Goal: Complete application form

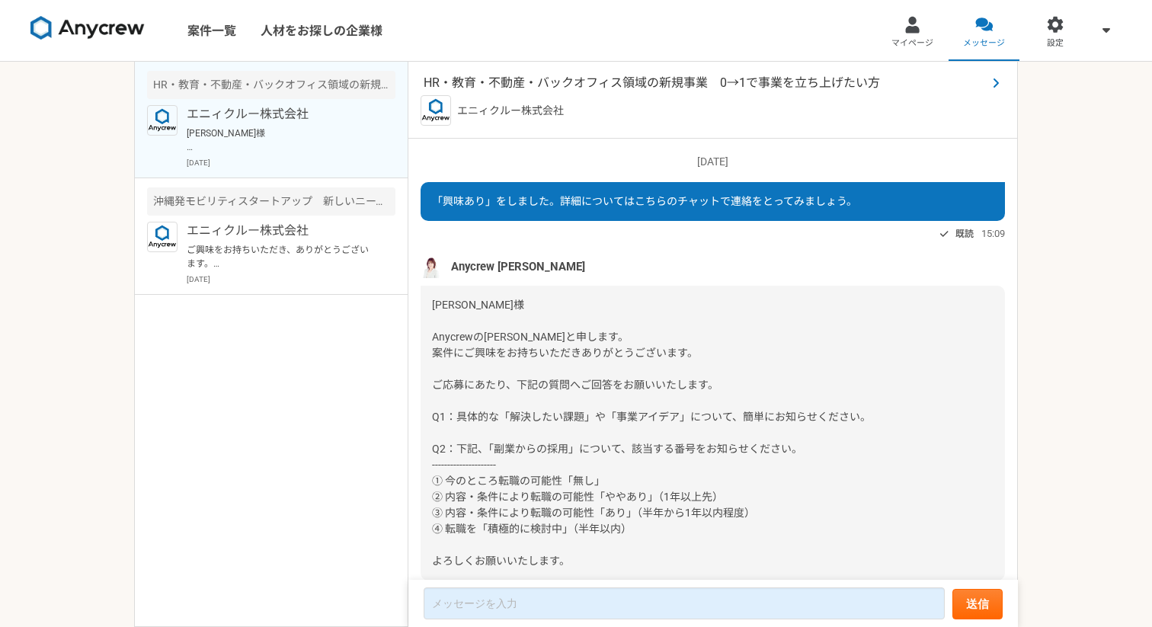
click at [514, 85] on span "HR・教育・不動産・バックオフィス領域の新規事業　0→1で事業を立ち上げたい方" at bounding box center [705, 83] width 563 height 18
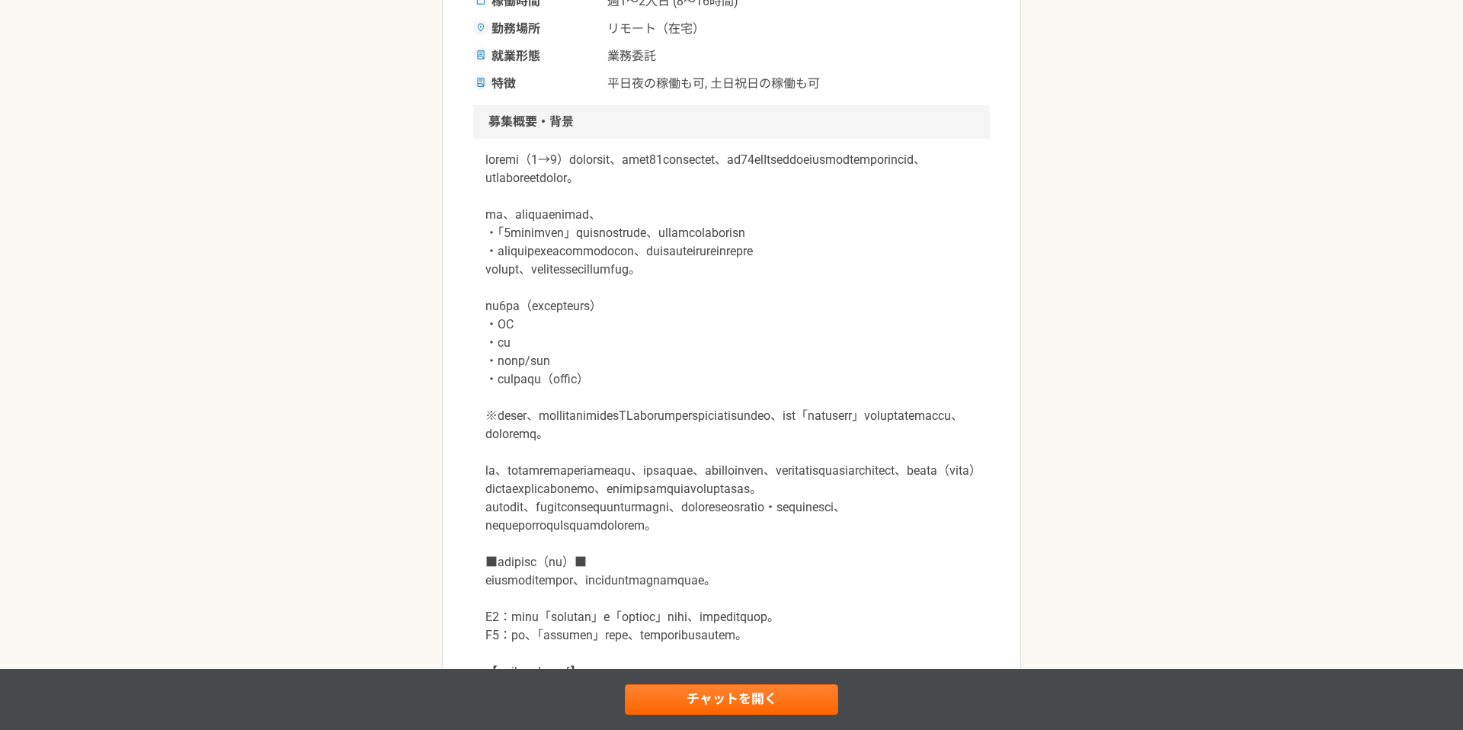
scroll to position [404, 0]
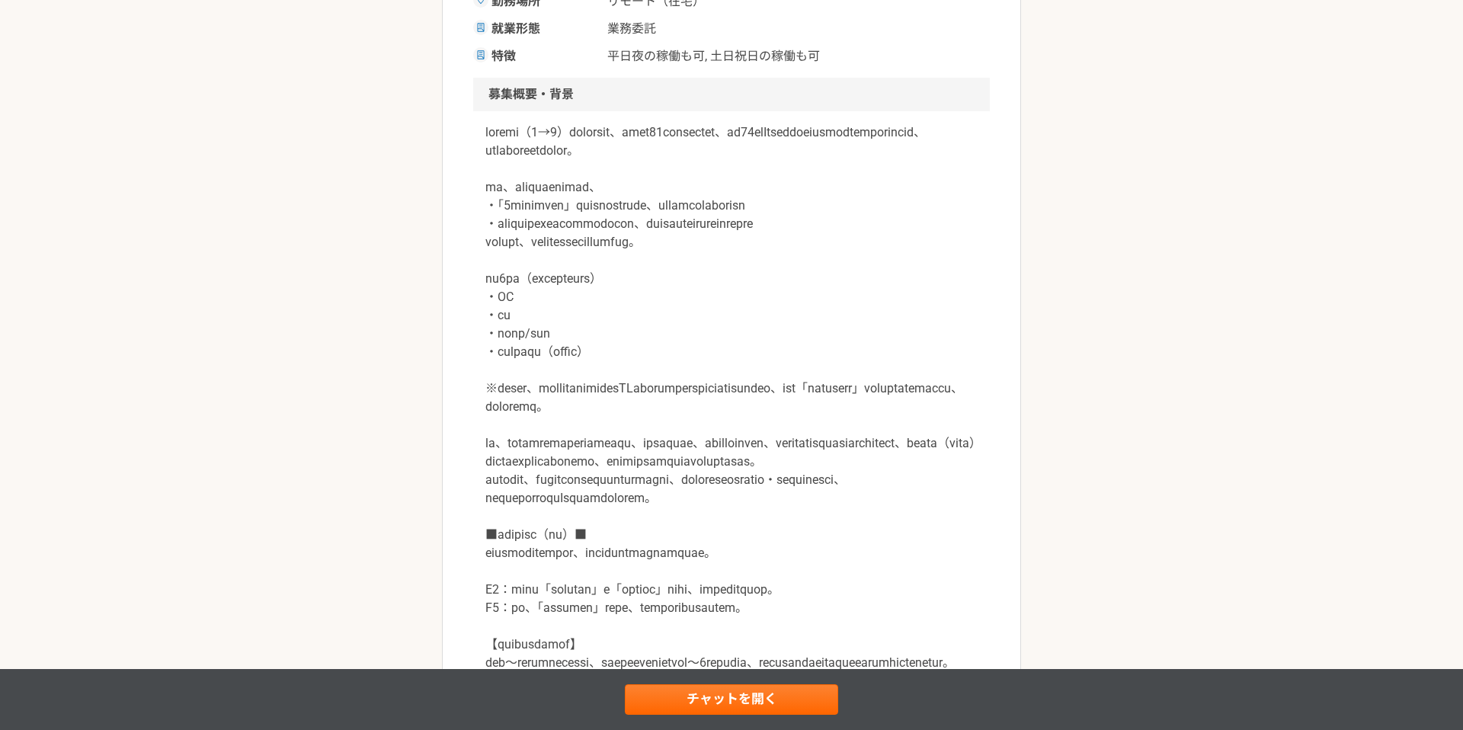
click at [689, 369] on p at bounding box center [731, 452] width 492 height 658
drag, startPoint x: 672, startPoint y: 367, endPoint x: 492, endPoint y: 361, distance: 180.0
click at [493, 362] on p at bounding box center [731, 452] width 492 height 658
copy p "バックオフィス（業務効率化）"
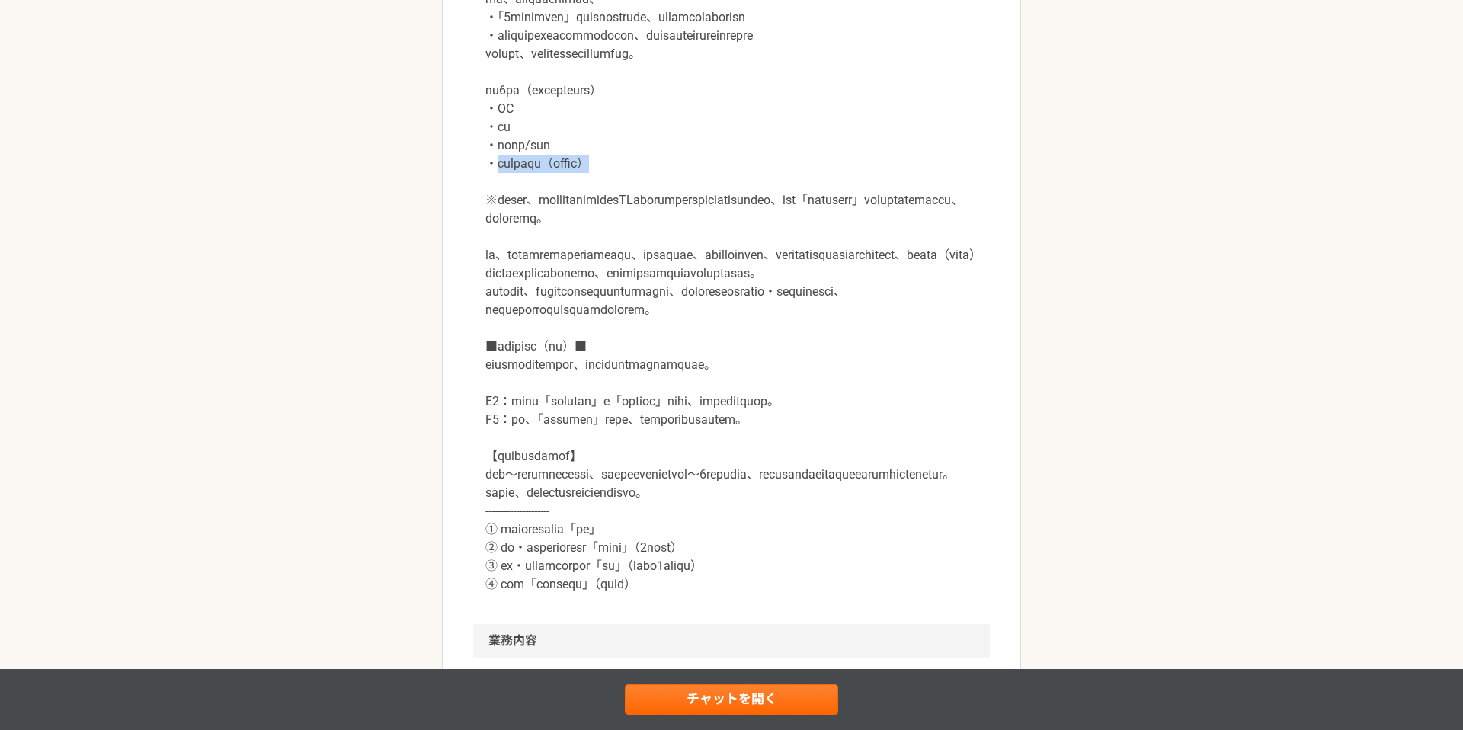
scroll to position [594, 0]
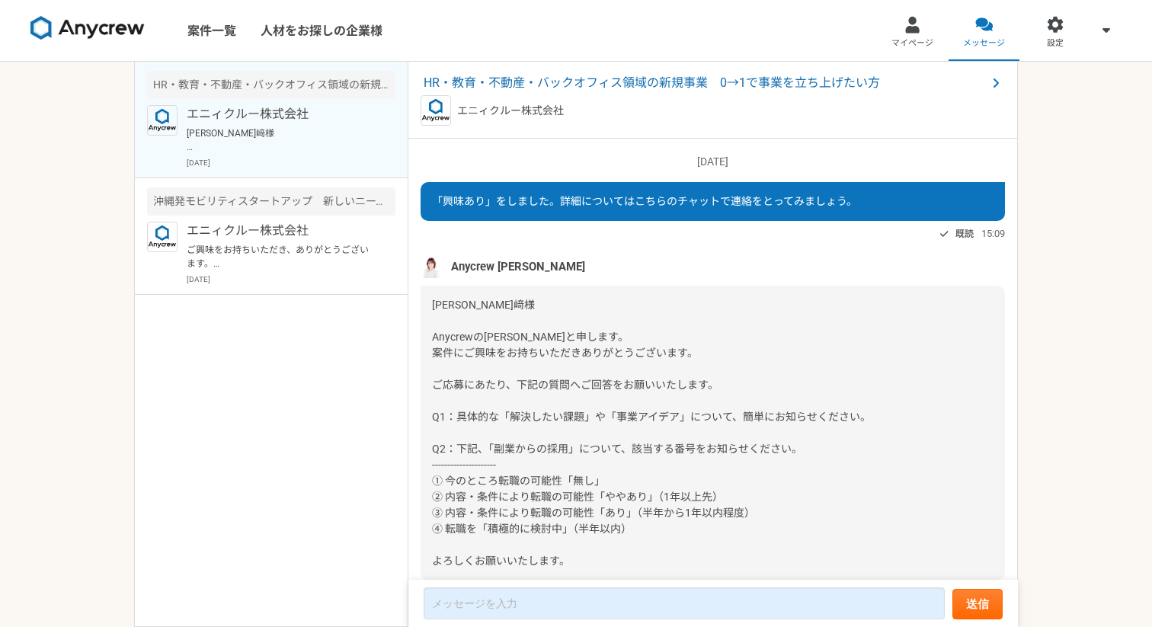
scroll to position [63, 0]
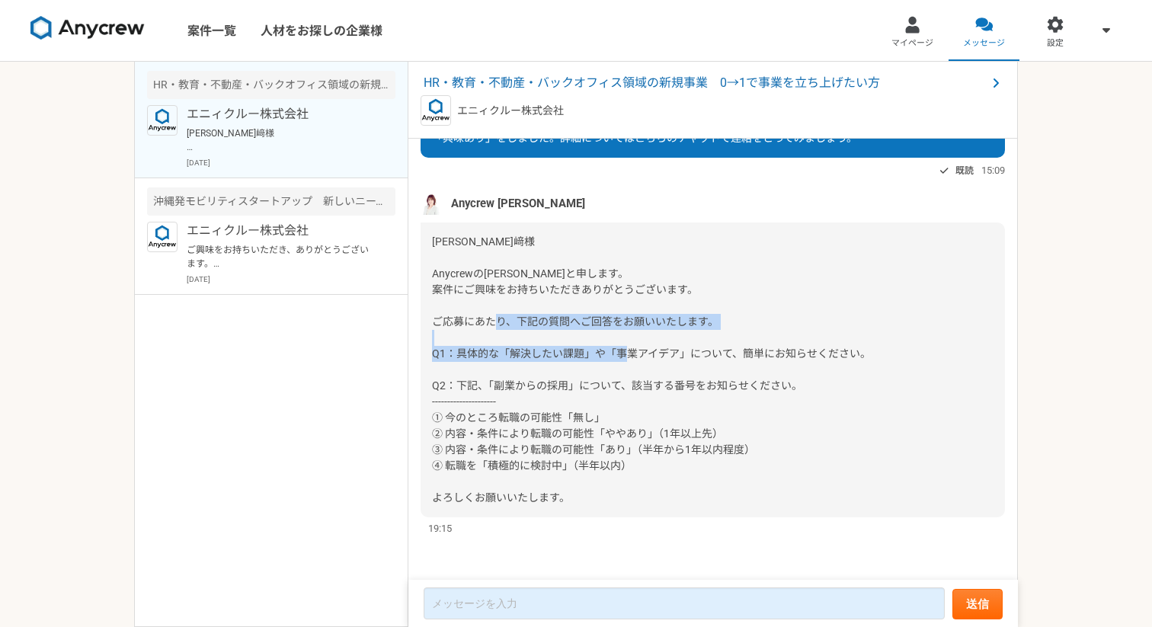
drag, startPoint x: 867, startPoint y: 357, endPoint x: 434, endPoint y: 353, distance: 432.9
click at [434, 353] on span "[PERSON_NAME]﨑様 Anycrewの[PERSON_NAME]と申します。 案件にご興味をお持ちいただきありがとうございます。 ご応募にあたり、下…" at bounding box center [651, 369] width 439 height 268
copy span "Q1：具体的な「解決したい課題」や「事業アイデア」について、簡単にお知らせください。"
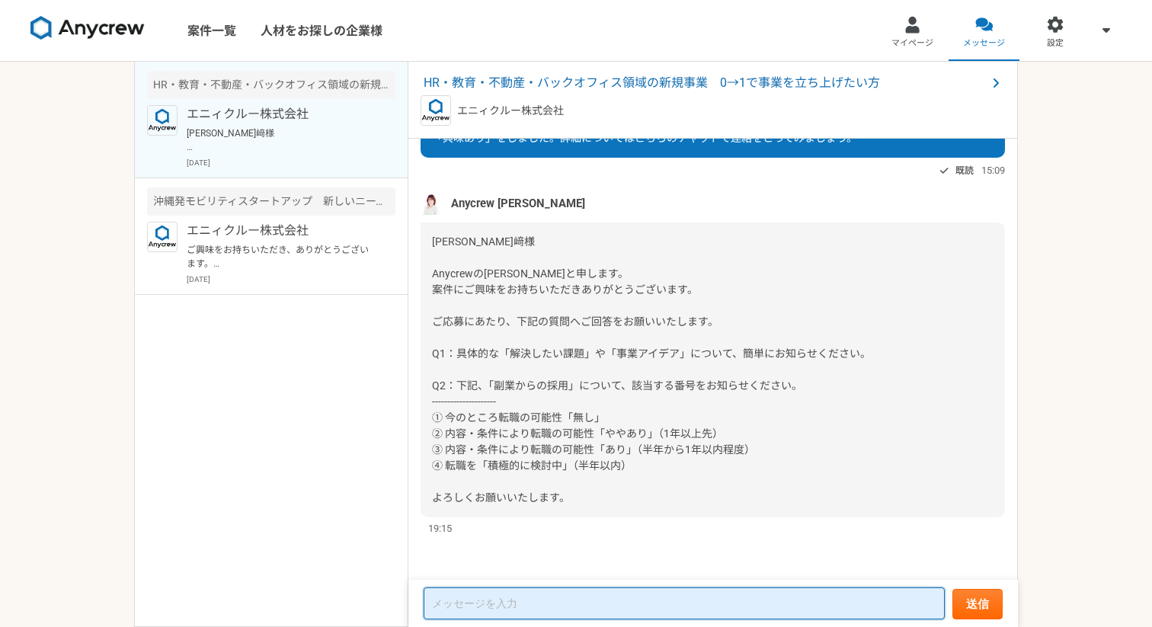
click at [516, 603] on textarea at bounding box center [684, 604] width 521 height 32
paste textarea "Q1：具体的な「解決したい課題」や「事業アイデア」について、簡単にお知らせください。"
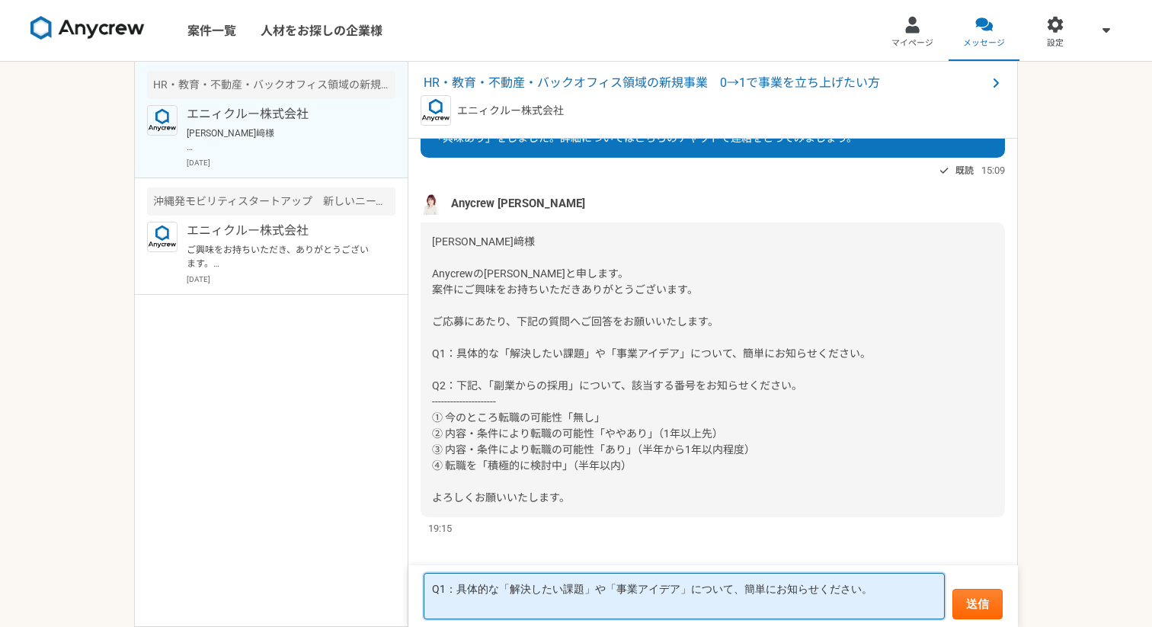
paste textarea "バックオフィス（業務効率化）"
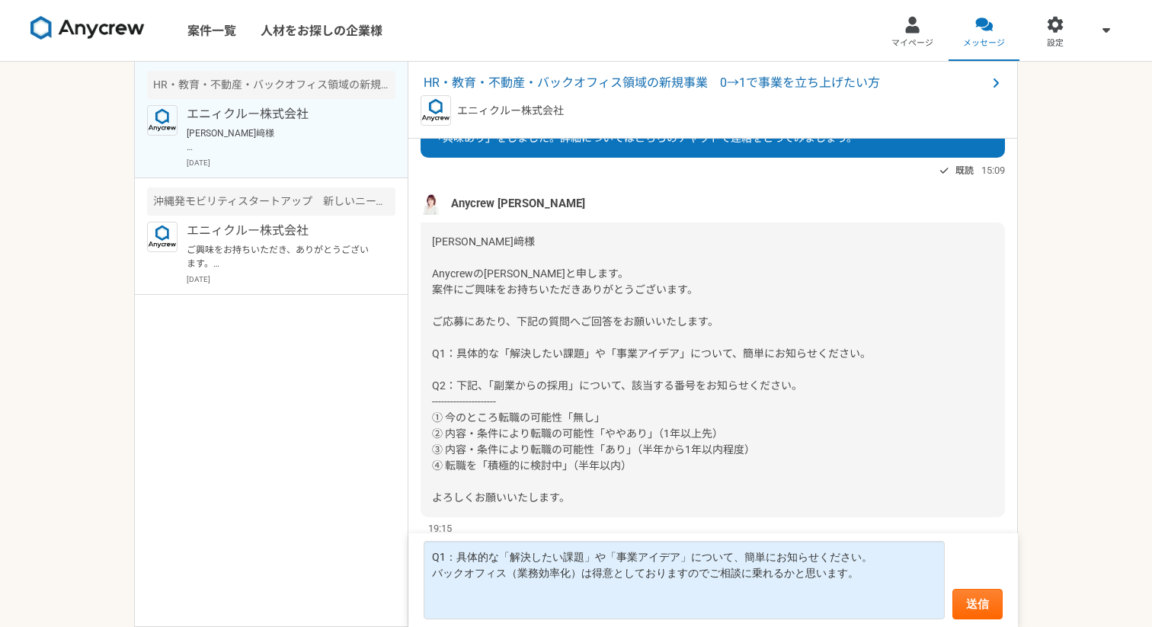
click at [649, 454] on span "[PERSON_NAME]﨑様 Anycrewの[PERSON_NAME]と申します。 案件にご興味をお持ちいただきありがとうございます。 ご応募にあたり、下…" at bounding box center [651, 369] width 439 height 268
drag, startPoint x: 604, startPoint y: 421, endPoint x: 420, endPoint y: 421, distance: 183.7
click at [421, 421] on div "[PERSON_NAME]﨑様 Anycrewの[PERSON_NAME]と申します。 案件にご興味をお持ちいただきありがとうございます。 ご応募にあたり、下…" at bounding box center [713, 370] width 585 height 295
drag, startPoint x: 831, startPoint y: 386, endPoint x: 433, endPoint y: 386, distance: 398.6
click at [433, 386] on div "[PERSON_NAME]﨑様 Anycrewの[PERSON_NAME]と申します。 案件にご興味をお持ちいただきありがとうございます。 ご応募にあたり、下…" at bounding box center [713, 370] width 585 height 295
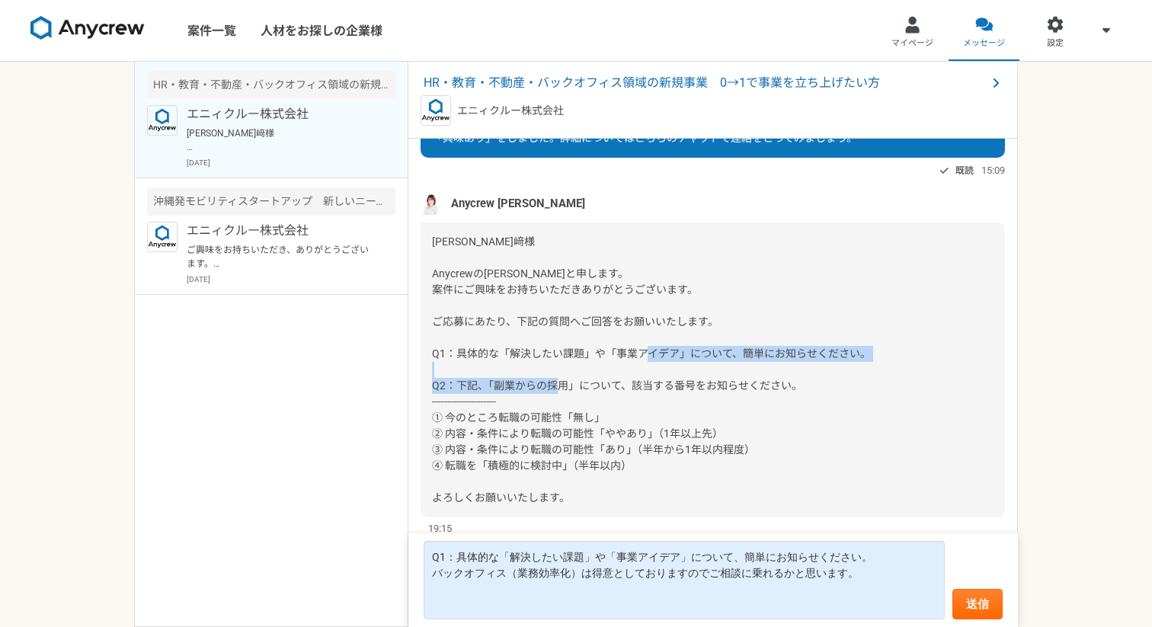
copy span "Q2：下記、「副業からの採用」について、該当する番号をお知らせください。"
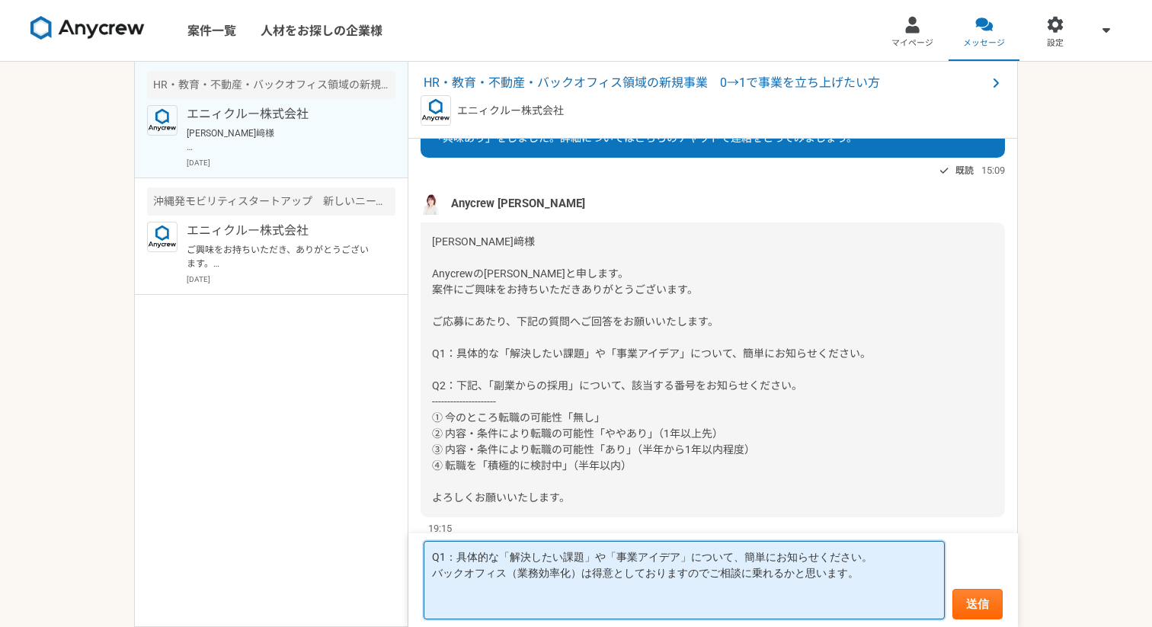
click at [453, 596] on textarea "Q1：具体的な「解決したい課題」や「事業アイデア」について、簡単にお知らせください。 バックオフィス（業務効率化）は得意としておりますのでご相談に乗れるかと思…" at bounding box center [684, 580] width 521 height 78
paste textarea "Q2：下記、「副業からの採用」について、該当する番号をお知らせください。"
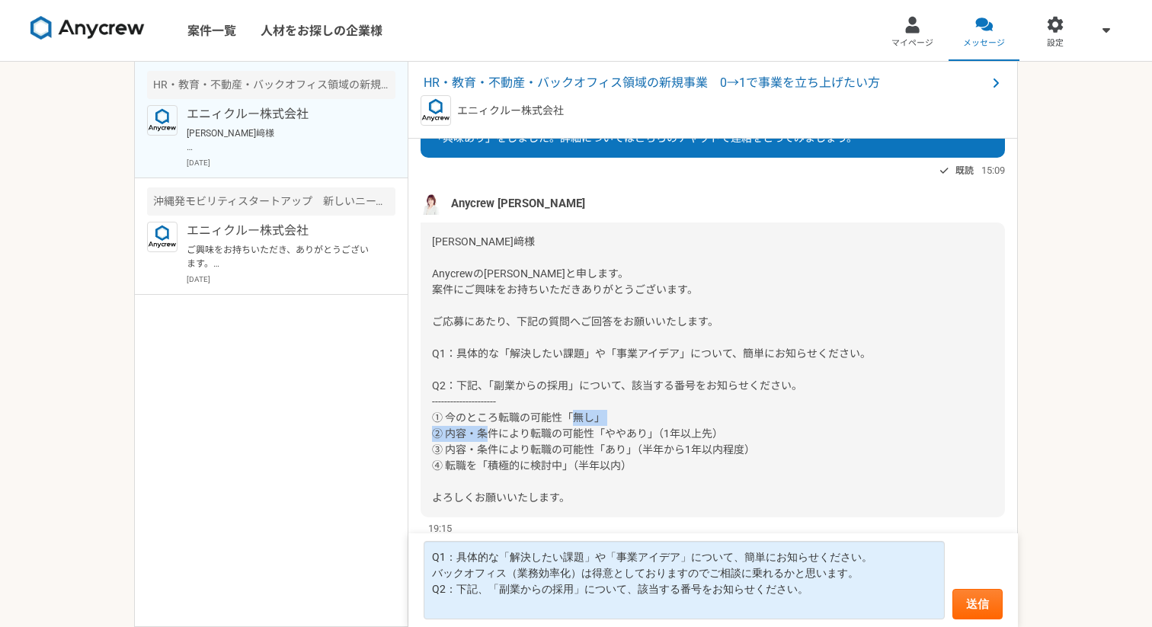
drag, startPoint x: 726, startPoint y: 437, endPoint x: 624, endPoint y: 432, distance: 101.5
click at [624, 432] on div "[PERSON_NAME]﨑様 Anycrewの[PERSON_NAME]と申します。 案件にご興味をお持ちいただきありがとうございます。 ご応募にあたり、下…" at bounding box center [713, 370] width 585 height 295
click at [624, 432] on span "[PERSON_NAME]﨑様 Anycrewの[PERSON_NAME]と申します。 案件にご興味をお持ちいただきありがとうございます。 ご応募にあたり、下…" at bounding box center [651, 369] width 439 height 268
drag, startPoint x: 613, startPoint y: 422, endPoint x: 428, endPoint y: 420, distance: 186.0
click at [428, 420] on div "[PERSON_NAME]﨑様 Anycrewの[PERSON_NAME]と申します。 案件にご興味をお持ちいただきありがとうございます。 ご応募にあたり、下…" at bounding box center [713, 370] width 585 height 295
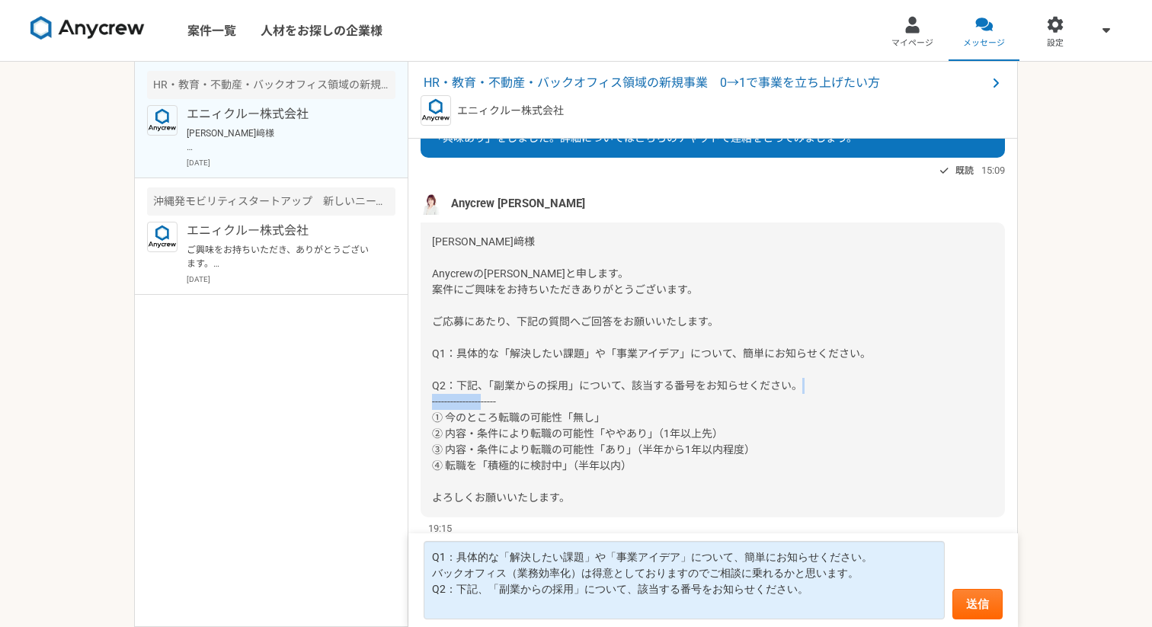
copy span "① 今のところ転職の可能性「無し」"
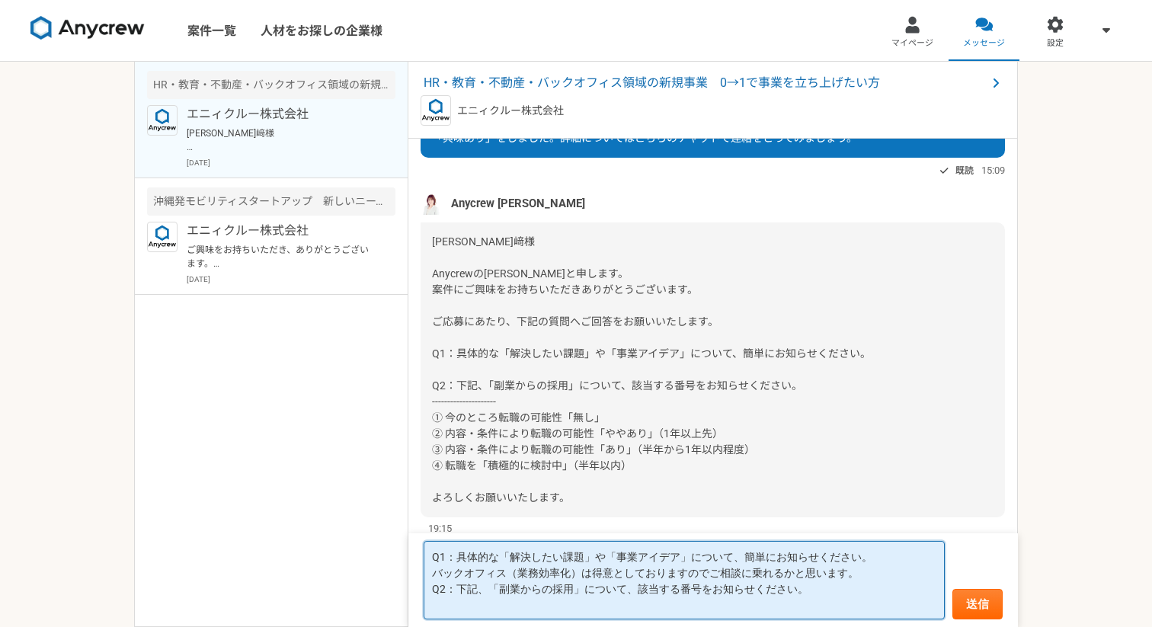
click at [480, 612] on textarea "Q1：具体的な「解決したい課題」や「事業アイデア」について、簡単にお知らせください。 バックオフィス（業務効率化）は得意としておりますのでご相談に乗れるかと思…" at bounding box center [684, 580] width 521 height 78
paste textarea "① 今のところ転職の可能性「無し」"
click at [853, 578] on textarea "Q1：具体的な「解決したい課題」や「事業アイデア」について、簡単にお知らせください。 バックオフィス（業務効率化）は得意としておりますのでご相談に乗れるかと思…" at bounding box center [684, 580] width 521 height 78
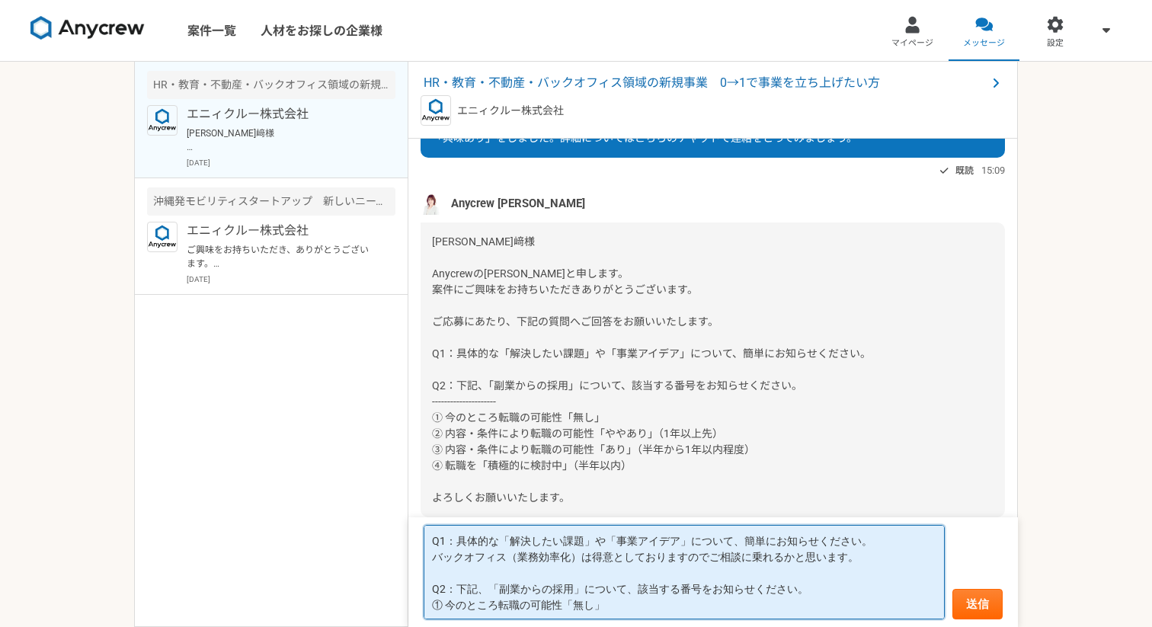
click at [673, 607] on textarea "Q1：具体的な「解決したい課題」や「事業アイデア」について、簡単にお知らせください。 バックオフィス（業務効率化）は得意としておりますのでご相談に乗れるかと思…" at bounding box center [684, 572] width 521 height 95
type textarea "Q1：具体的な「解決したい課題」や「事業アイデア」について、簡単にお知らせください。 バックオフィス（業務効率化）は得意としておりますのでご相談に乗れるかと思…"
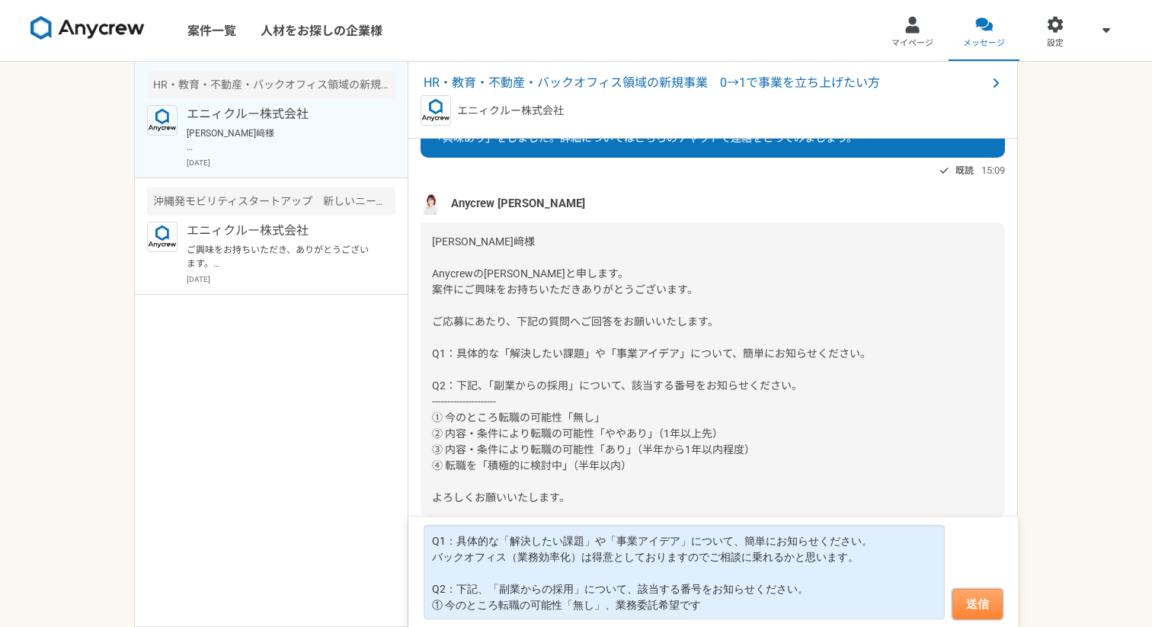
click at [994, 599] on button "送信" at bounding box center [978, 604] width 50 height 30
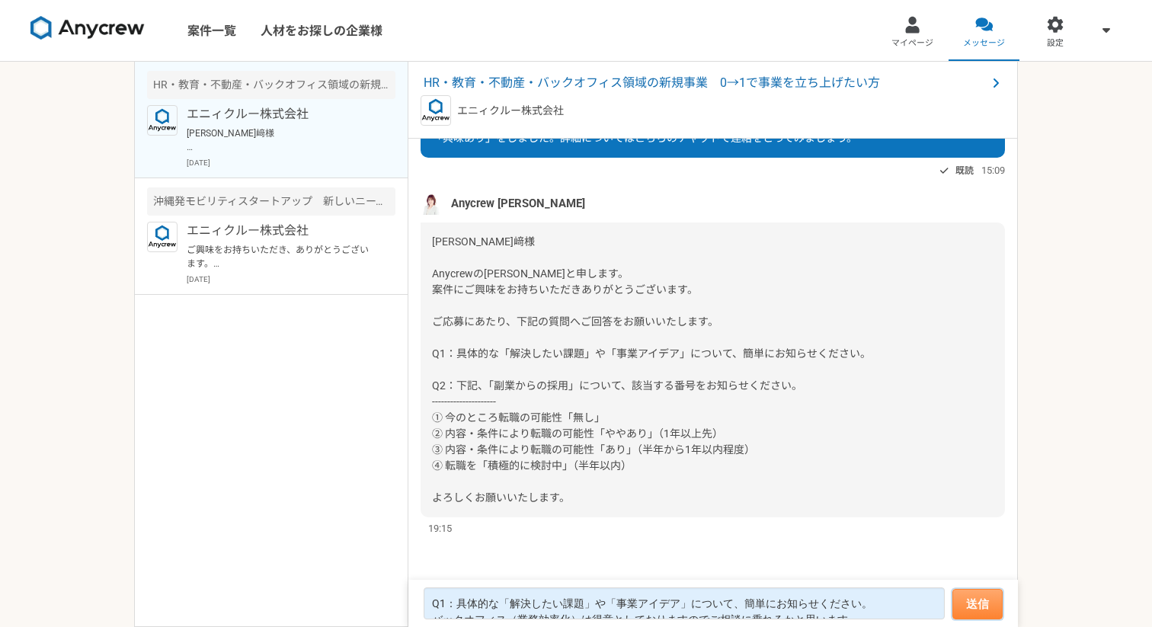
scroll to position [240, 0]
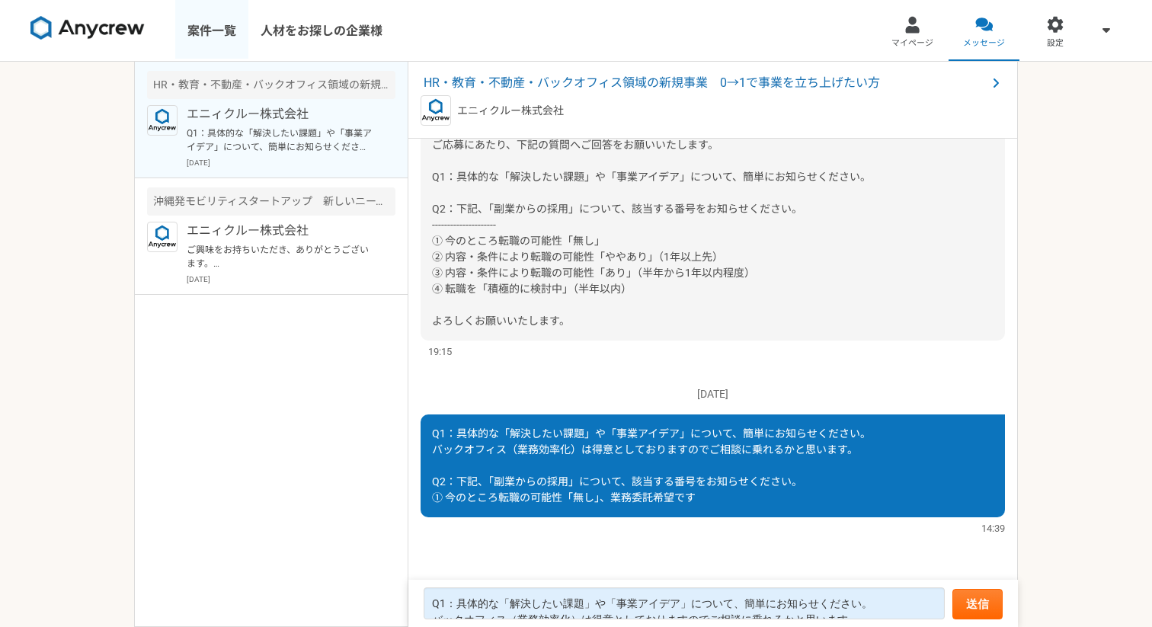
click at [207, 25] on link "案件一覧" at bounding box center [211, 30] width 73 height 61
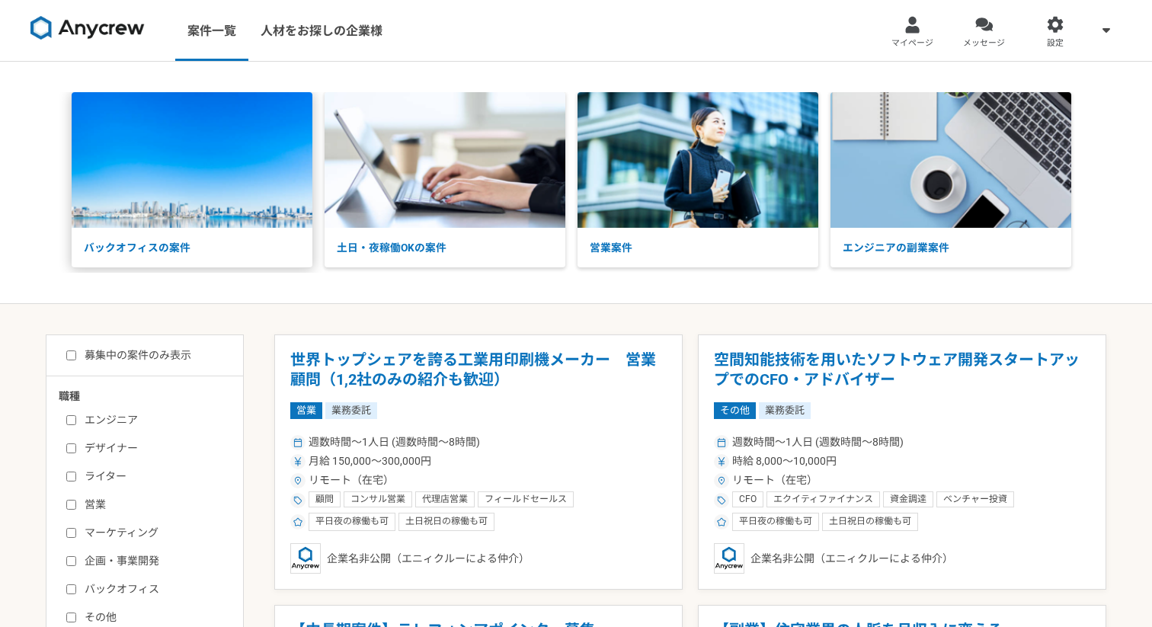
click at [204, 200] on img at bounding box center [192, 160] width 241 height 136
